Goal: Information Seeking & Learning: Check status

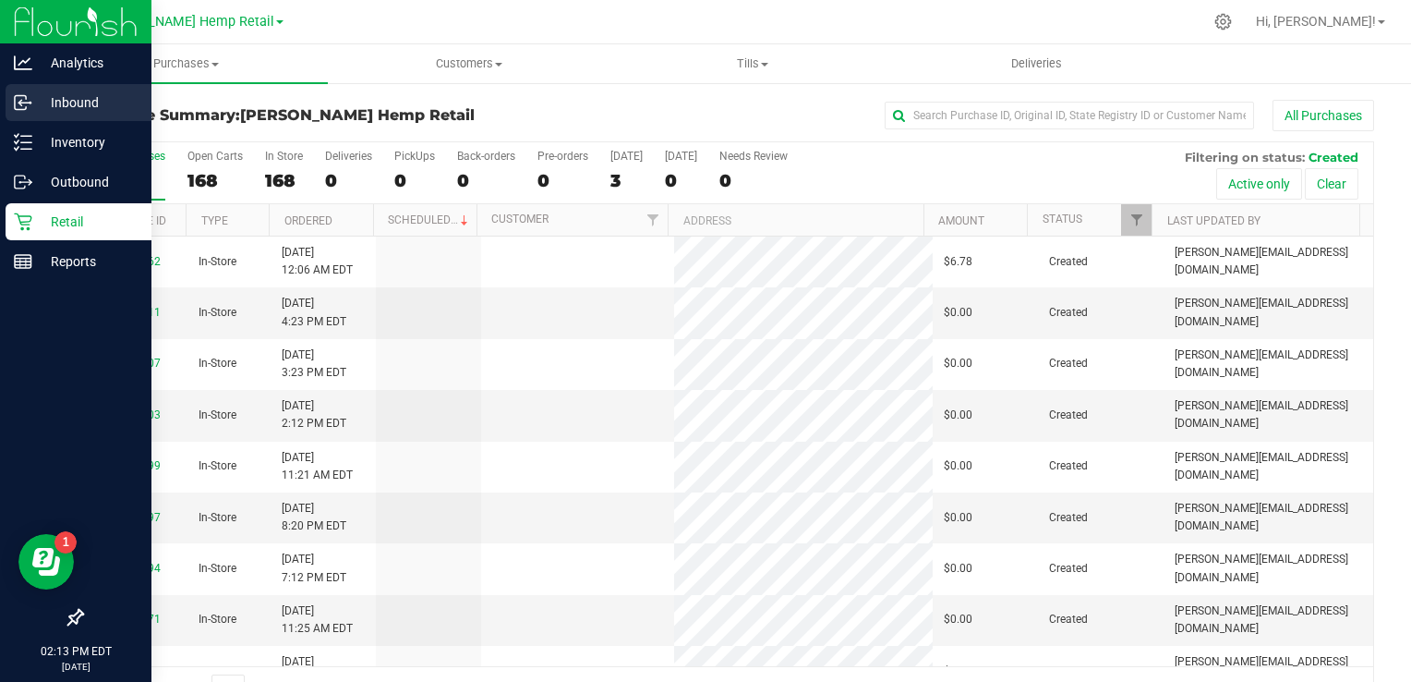
drag, startPoint x: 0, startPoint y: 0, endPoint x: 53, endPoint y: 108, distance: 120.2
click at [53, 108] on p "Inbound" at bounding box center [87, 102] width 111 height 22
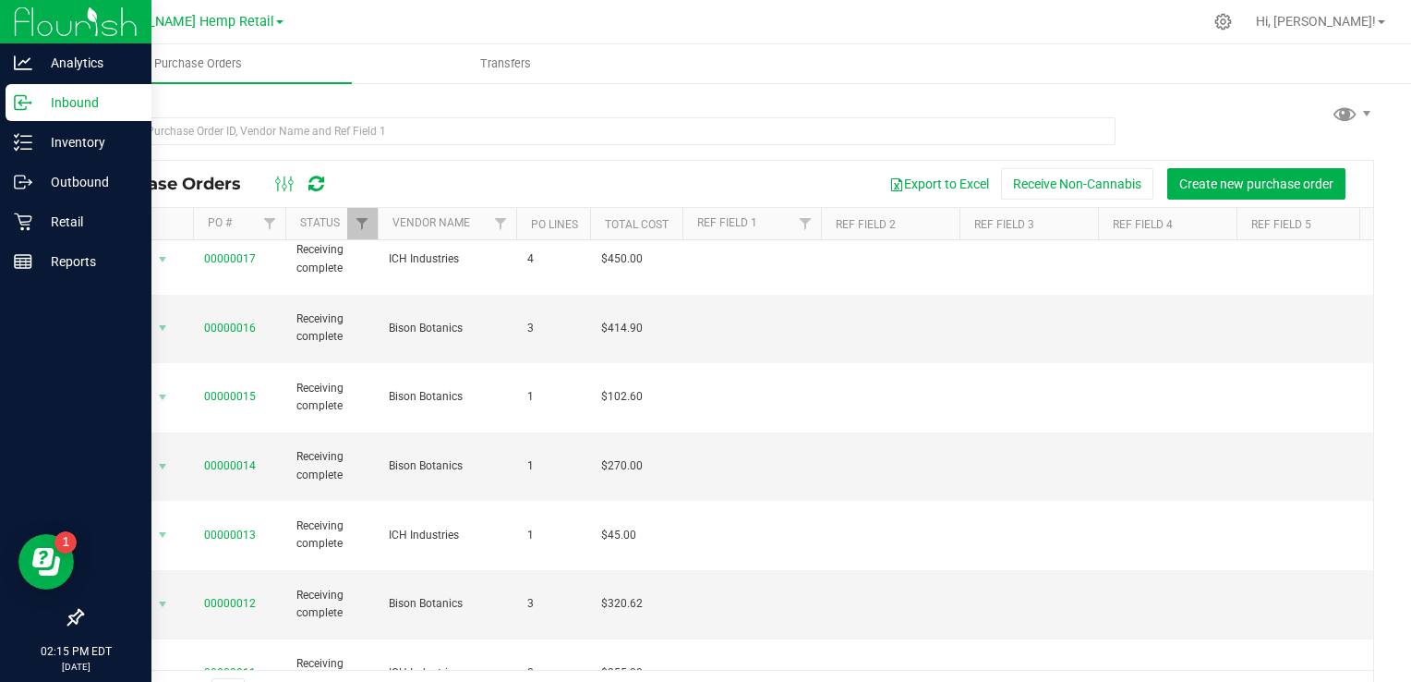
scroll to position [574, 0]
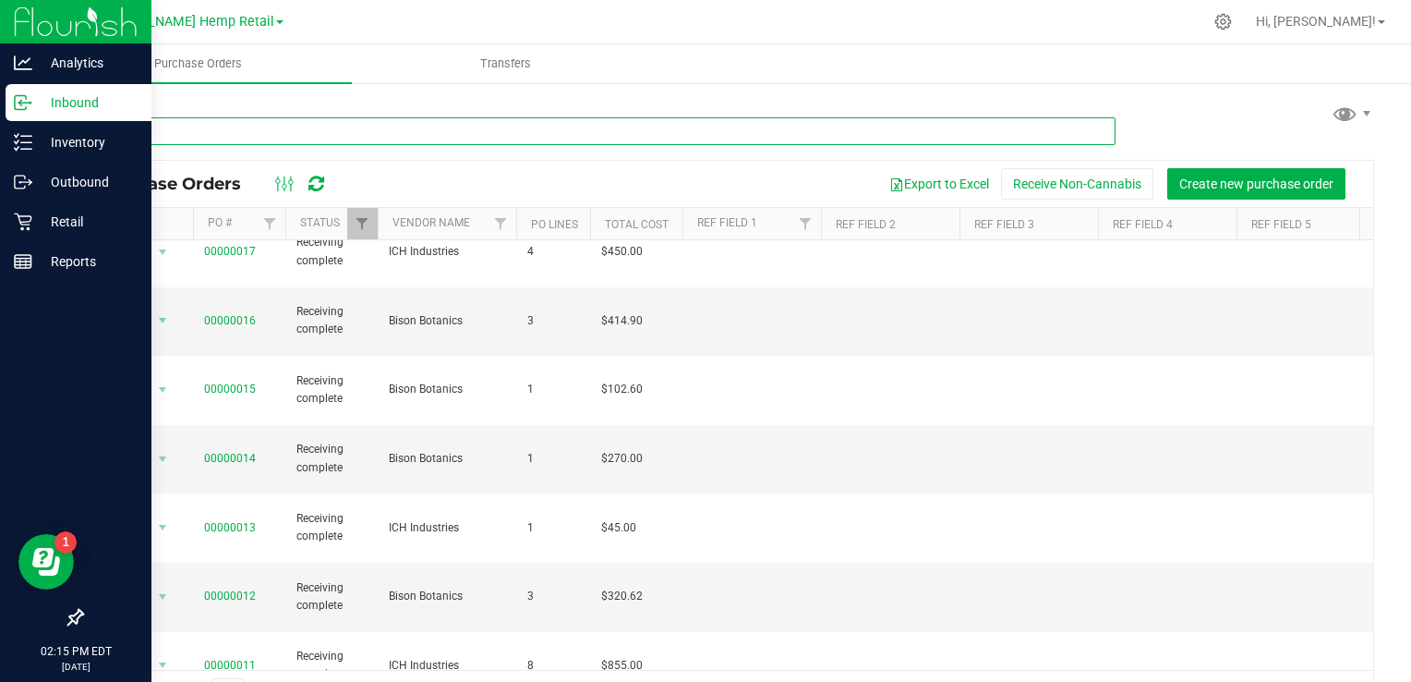
click at [303, 134] on input "text" at bounding box center [598, 131] width 1035 height 28
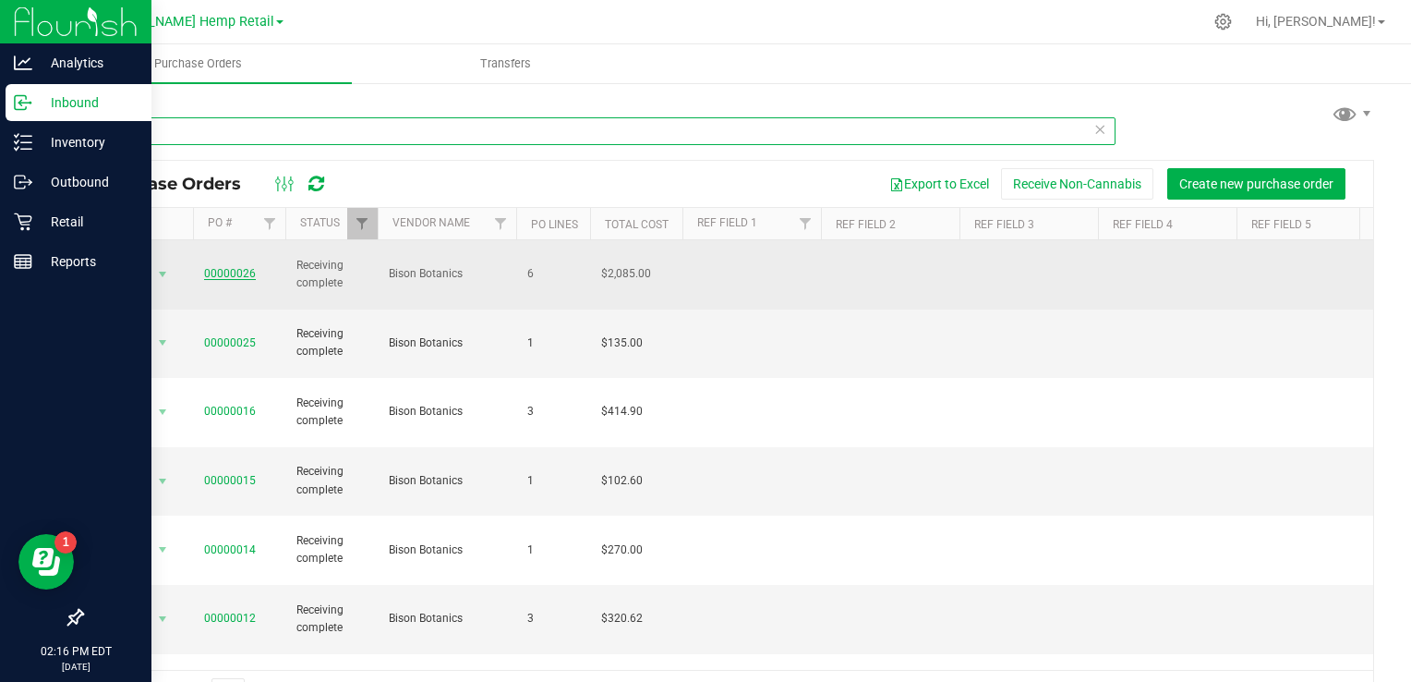
type input "bis"
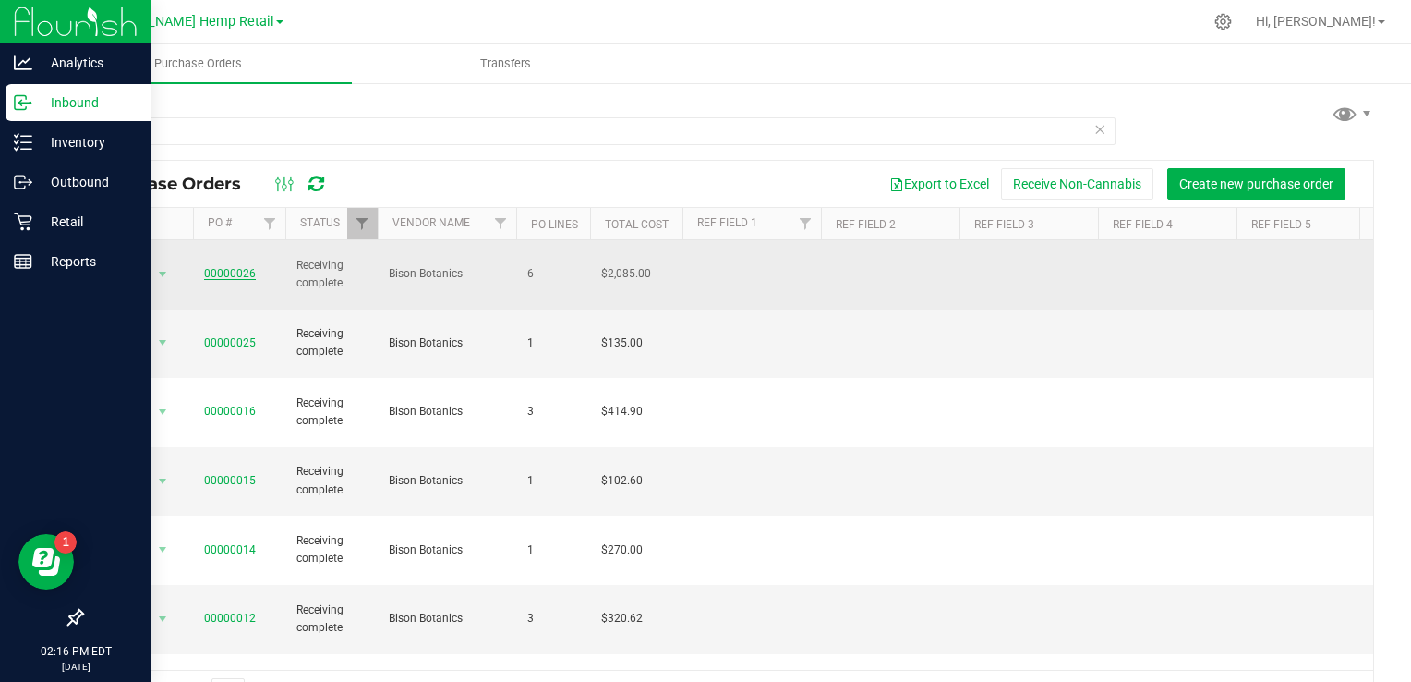
click at [247, 267] on link "00000026" at bounding box center [230, 273] width 52 height 13
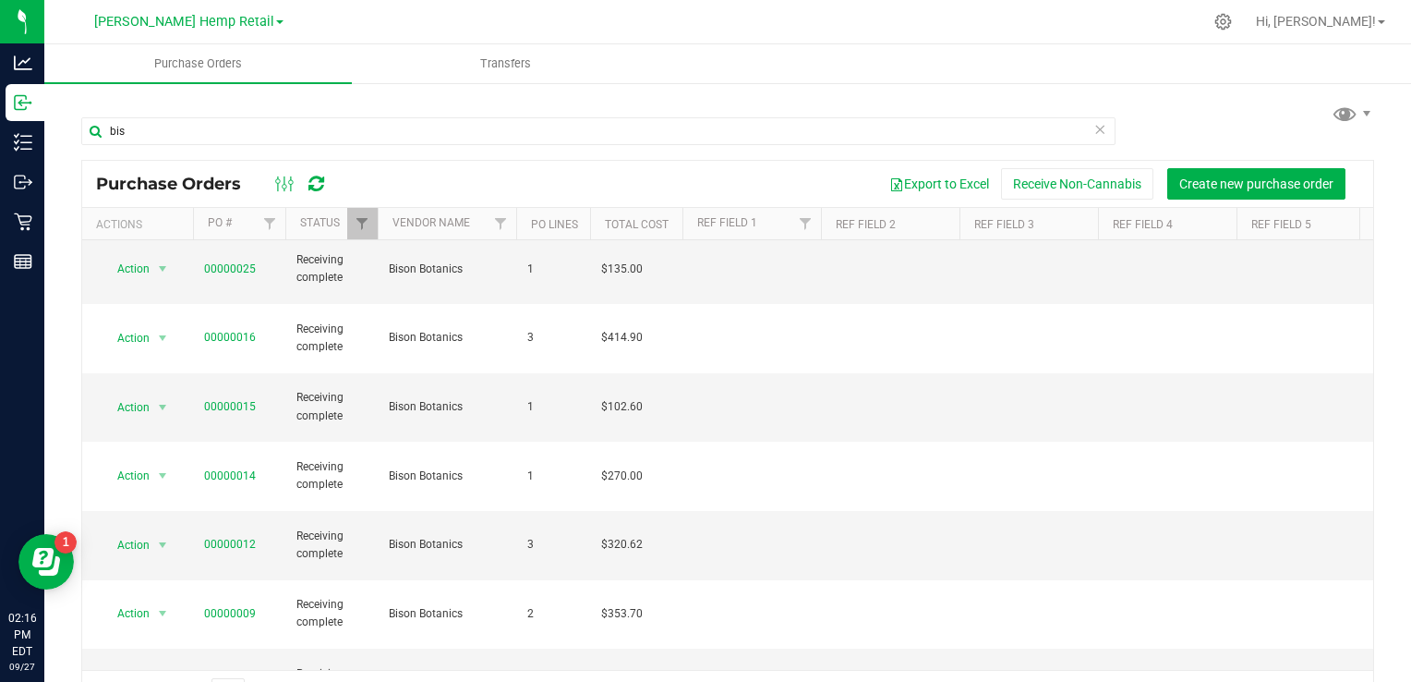
scroll to position [144, 0]
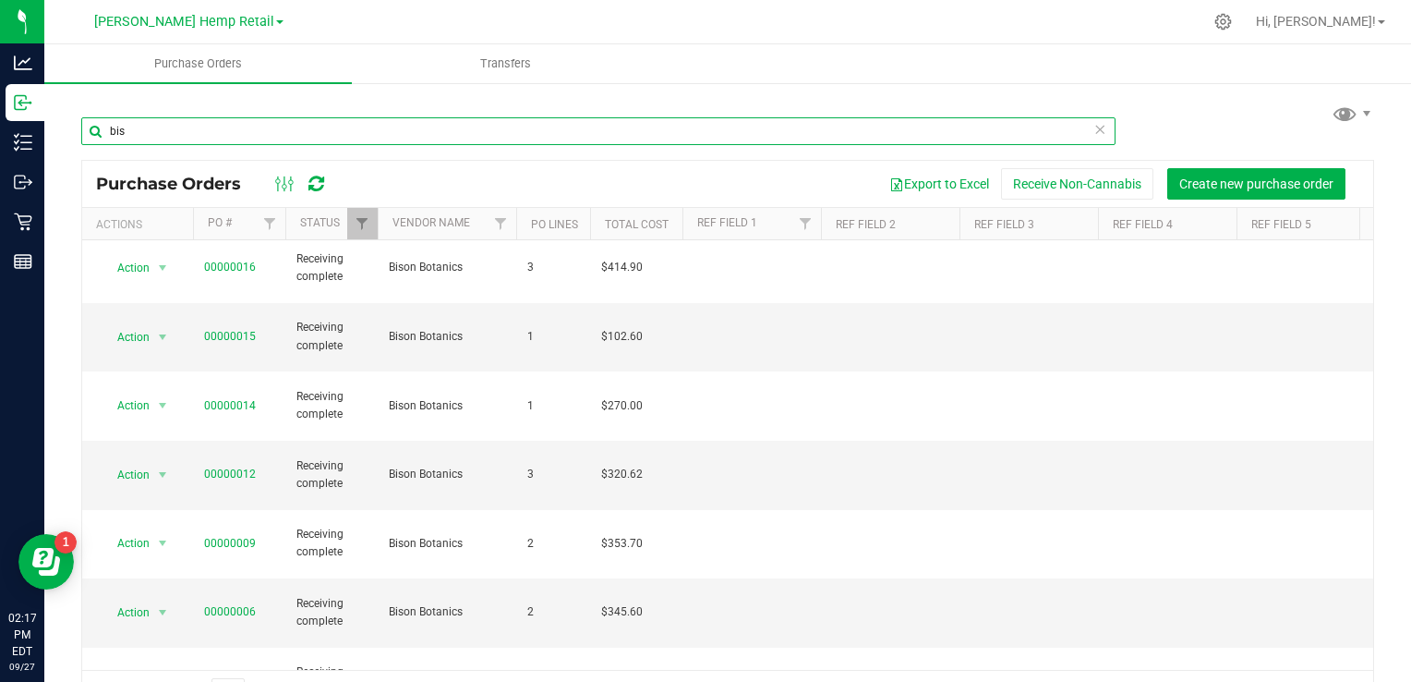
click at [399, 135] on input "bis" at bounding box center [598, 131] width 1035 height 28
type input "b"
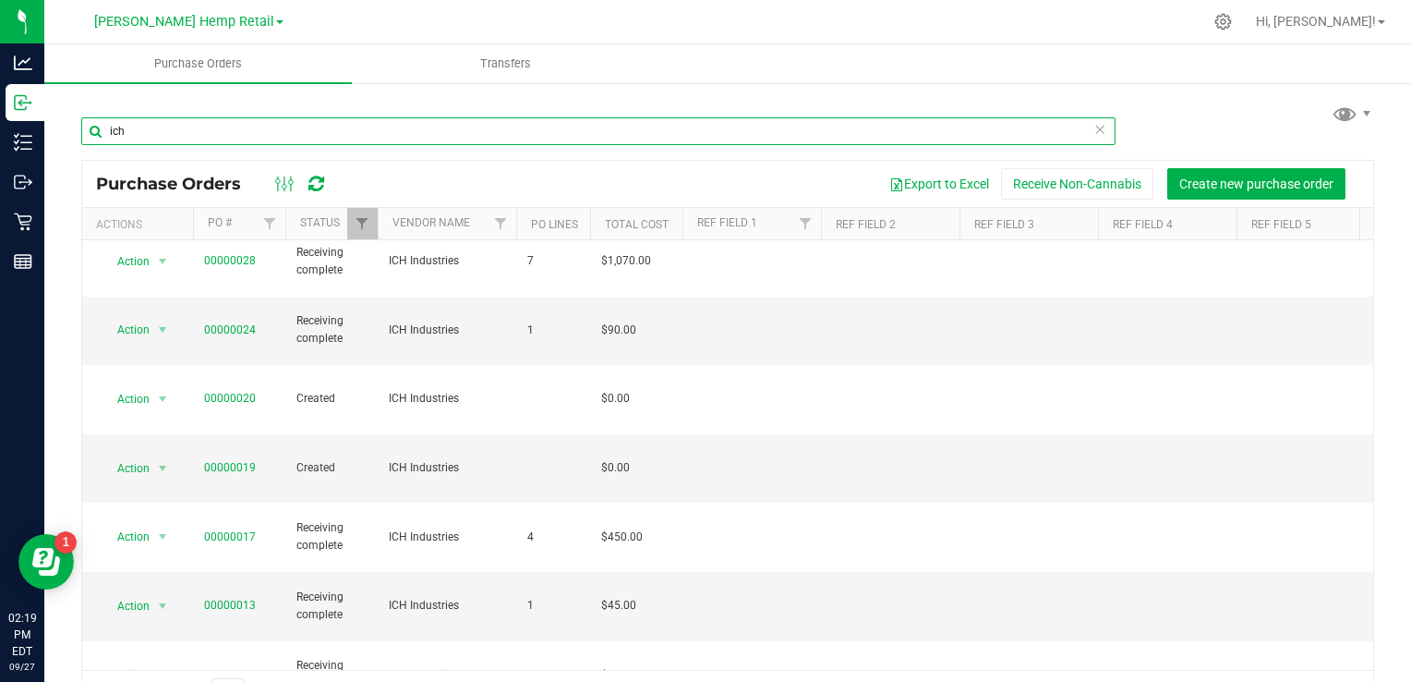
click at [443, 136] on input "ich" at bounding box center [598, 131] width 1035 height 28
type input "i"
type input "bis"
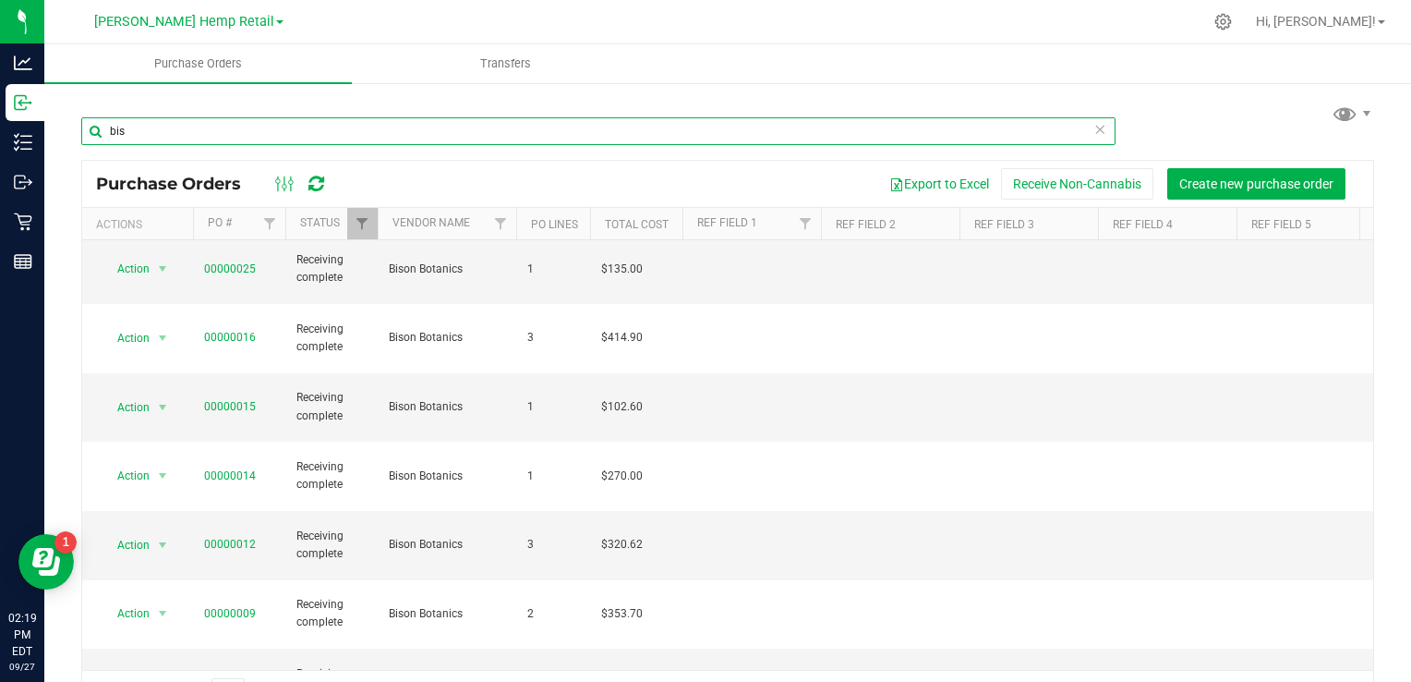
scroll to position [144, 0]
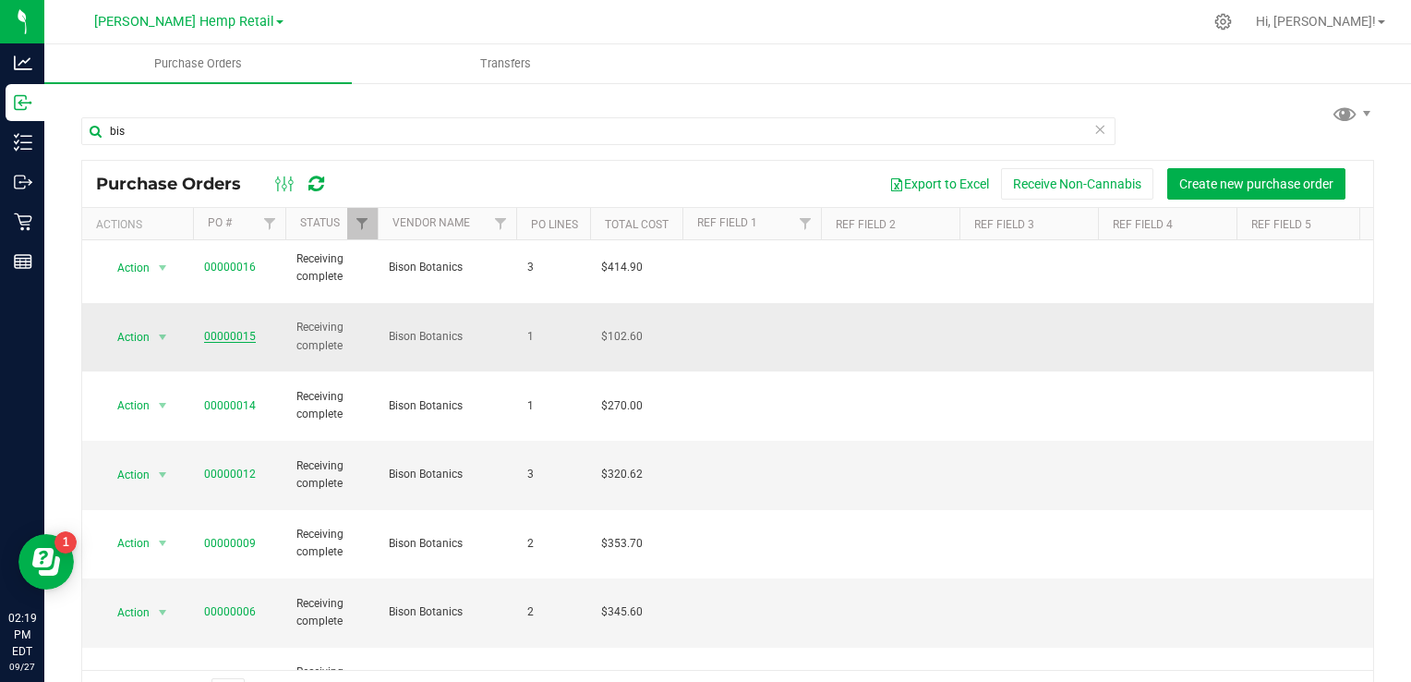
click at [231, 330] on link "00000015" at bounding box center [230, 336] width 52 height 13
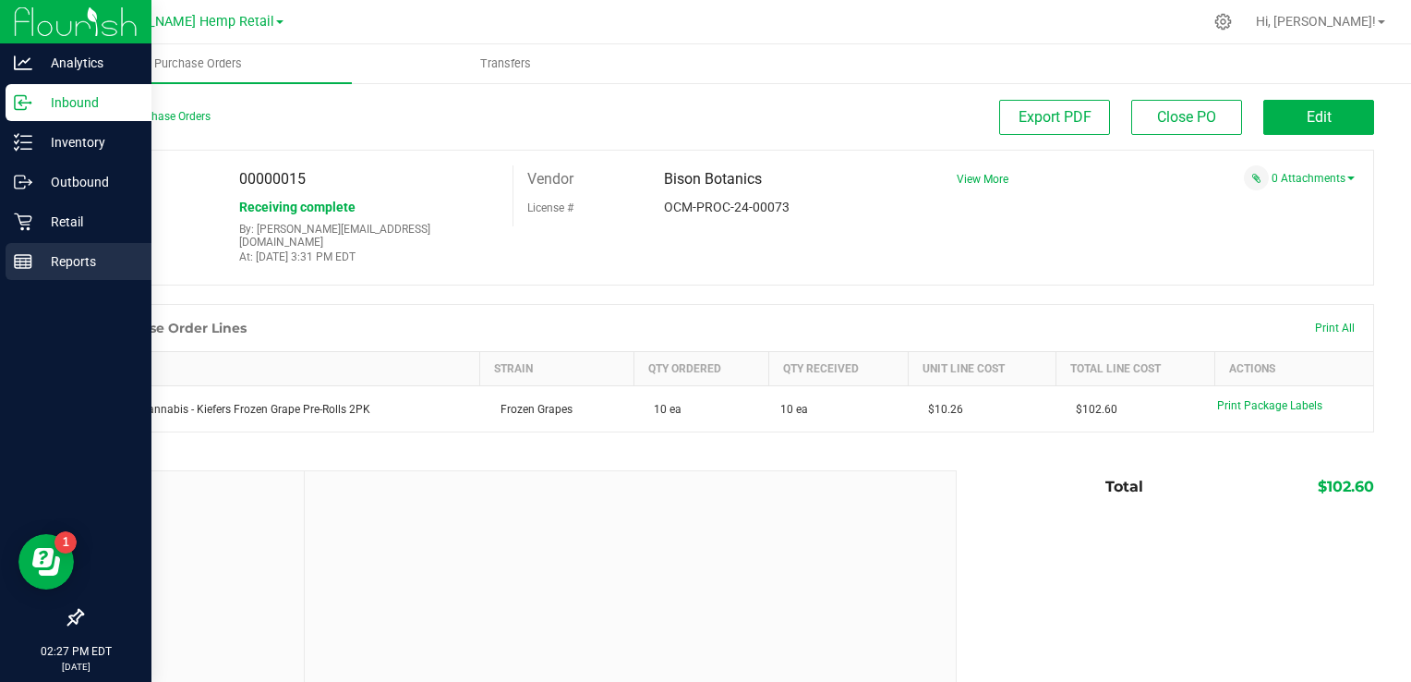
click at [74, 258] on p "Reports" at bounding box center [87, 261] width 111 height 22
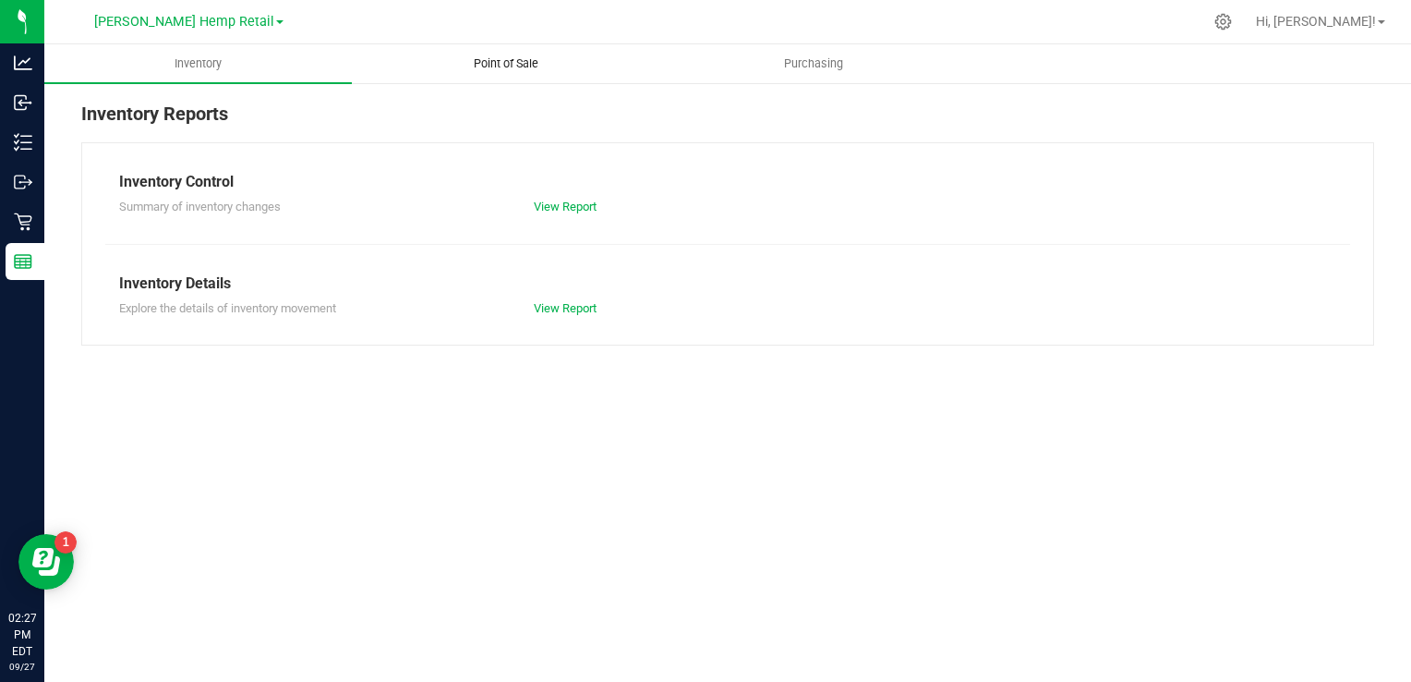
click at [521, 63] on span "Point of Sale" at bounding box center [506, 63] width 115 height 17
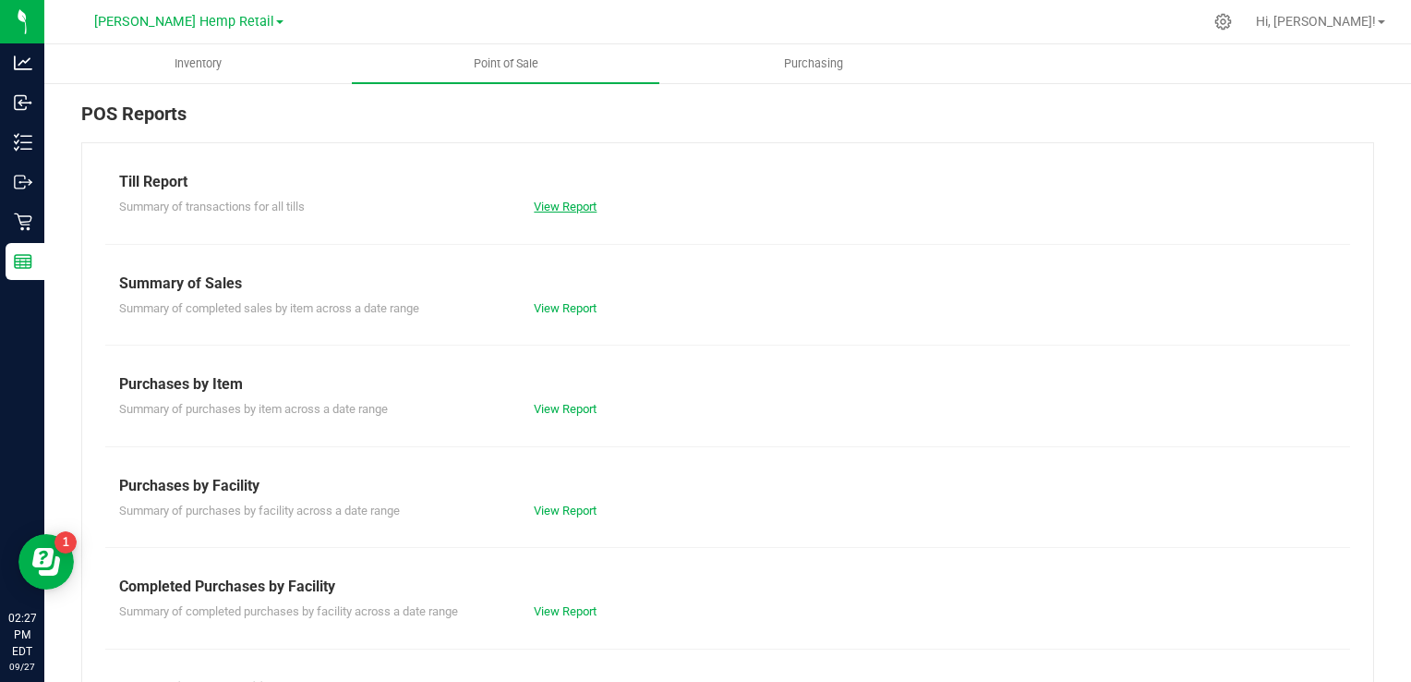
click at [575, 207] on link "View Report" at bounding box center [565, 207] width 63 height 14
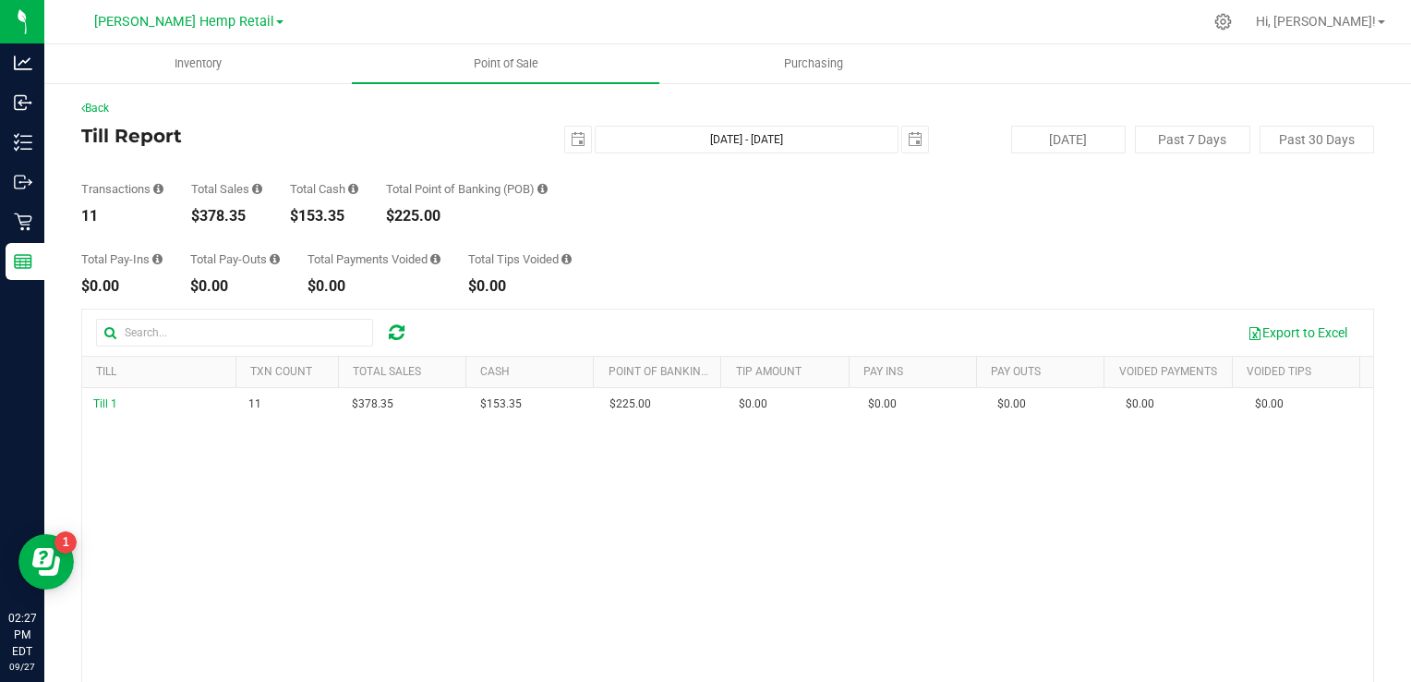
click at [188, 177] on div "Transactions 11 Total Sales $378.35 Total Cash $153.35 Total Point of Banking (…" at bounding box center [727, 188] width 1293 height 70
